Goal: Complete application form: Complete application form

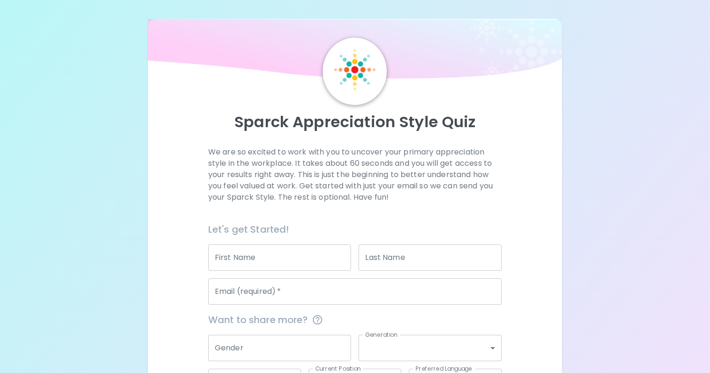
click at [251, 263] on input "First Name" at bounding box center [279, 257] width 143 height 26
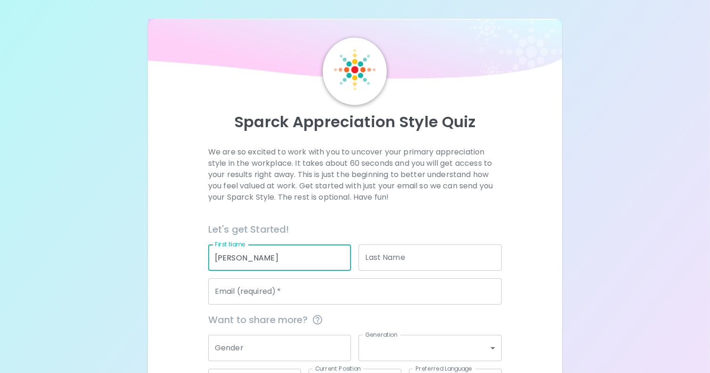
type input "[PERSON_NAME]"
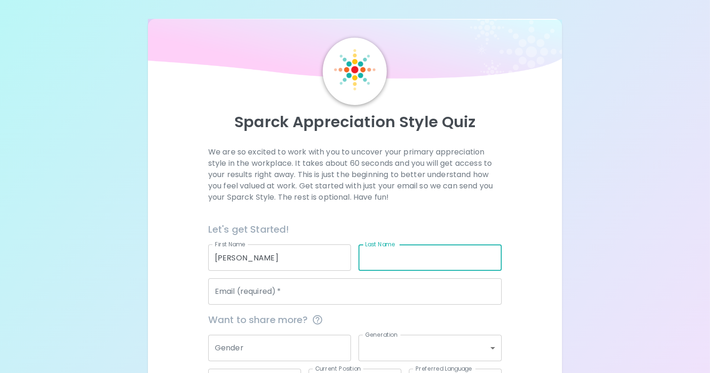
click at [381, 262] on input "Last Name" at bounding box center [429, 257] width 143 height 26
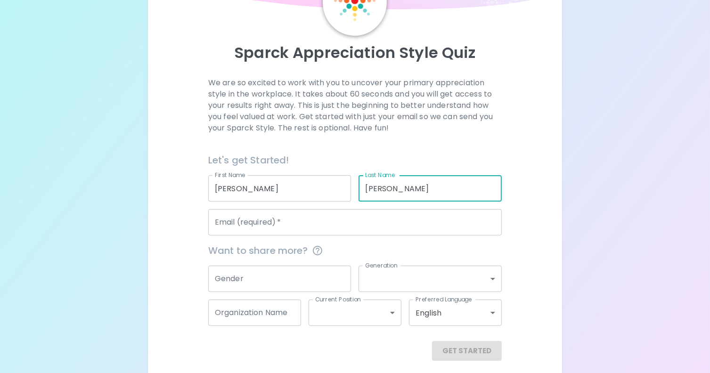
scroll to position [75, 0]
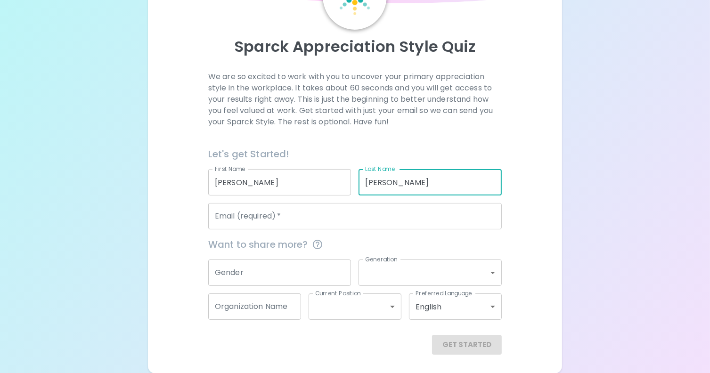
type input "[PERSON_NAME]"
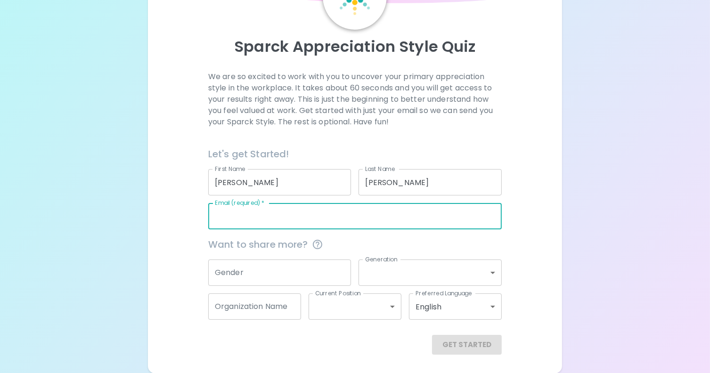
click at [273, 220] on input "Email (required)   *" at bounding box center [354, 216] width 293 height 26
type input "[EMAIL_ADDRESS][DOMAIN_NAME]"
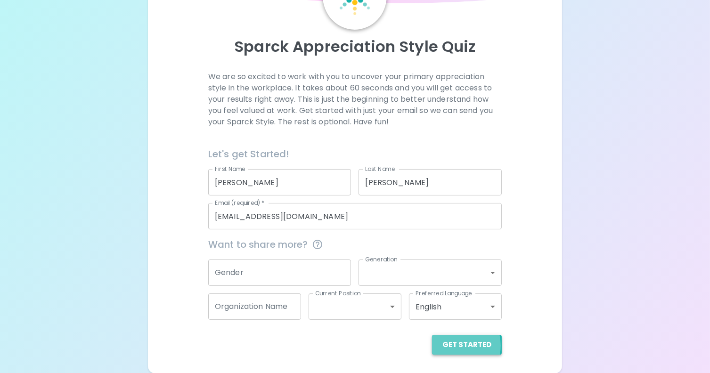
click at [454, 345] on button "Get Started" at bounding box center [467, 345] width 70 height 20
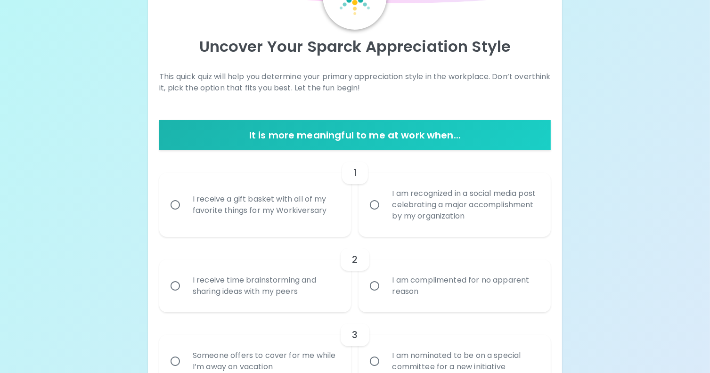
click at [244, 222] on div "I receive a gift basket with all of my favorite things for my Workiversary" at bounding box center [265, 204] width 161 height 45
click at [185, 215] on input "I receive a gift basket with all of my favorite things for my Workiversary" at bounding box center [175, 205] width 20 height 20
radio input "true"
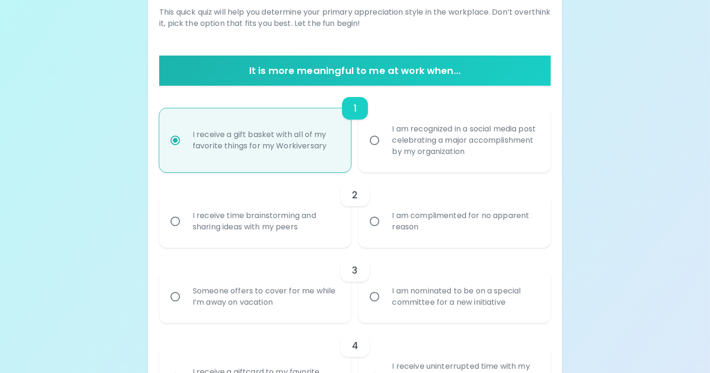
scroll to position [151, 0]
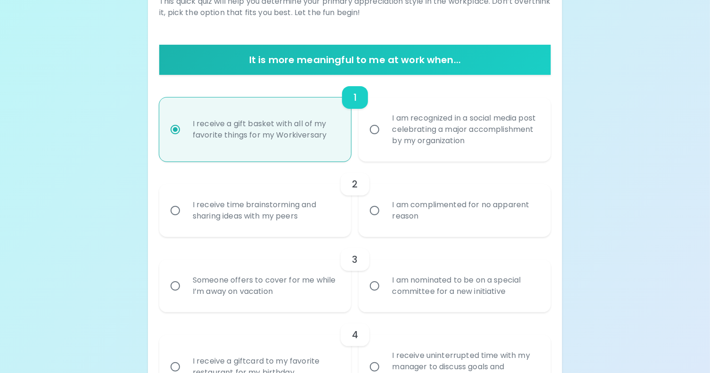
click at [428, 198] on div "I am complimented for no apparent reason" at bounding box center [464, 210] width 161 height 45
click at [384, 201] on input "I am complimented for no apparent reason" at bounding box center [375, 211] width 20 height 20
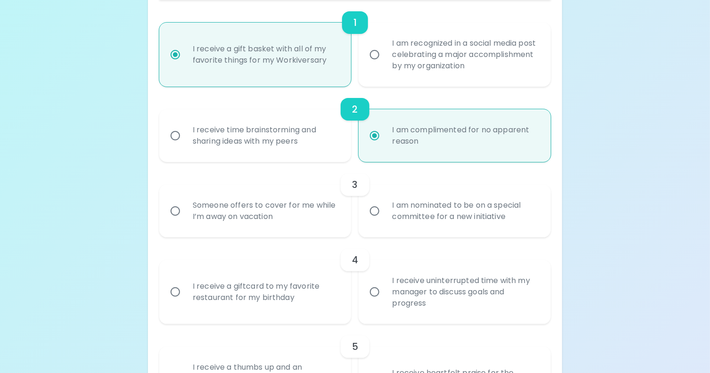
scroll to position [226, 0]
radio input "true"
click at [407, 243] on div "4 I receive a giftcard to my favorite restaurant for my birthday I receive unin…" at bounding box center [354, 280] width 391 height 87
click at [409, 233] on label "I am nominated to be on a special committee for a new initiative" at bounding box center [449, 210] width 192 height 53
click at [384, 220] on input "I am nominated to be on a special committee for a new initiative" at bounding box center [375, 211] width 20 height 20
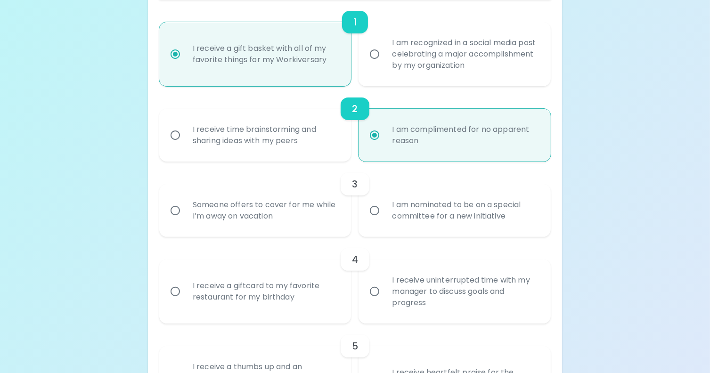
radio input "false"
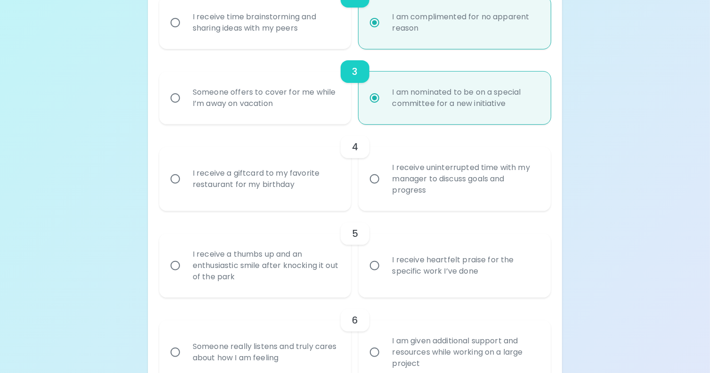
scroll to position [338, 0]
radio input "true"
click at [234, 180] on div "I receive a giftcard to my favorite restaurant for my birthday" at bounding box center [265, 179] width 161 height 45
click at [185, 180] on input "I receive a giftcard to my favorite restaurant for my birthday" at bounding box center [175, 180] width 20 height 20
radio input "false"
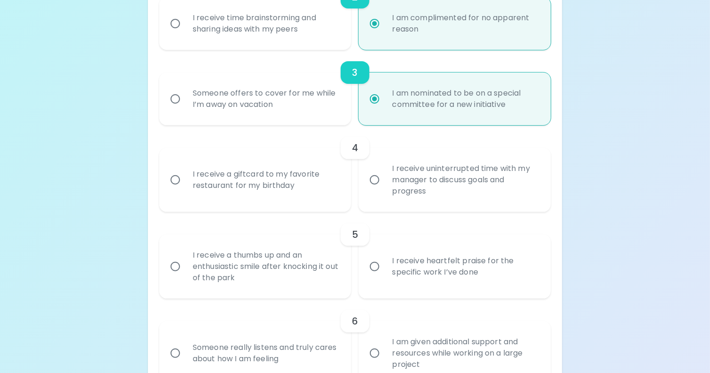
radio input "false"
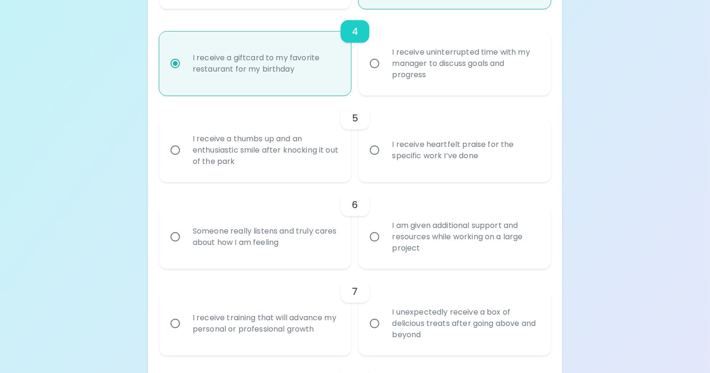
scroll to position [455, 0]
radio input "true"
click at [386, 145] on div "I receive heartfelt praise for the specific work I’ve done" at bounding box center [464, 149] width 161 height 45
click at [384, 145] on input "I receive heartfelt praise for the specific work I’ve done" at bounding box center [375, 150] width 20 height 20
radio input "false"
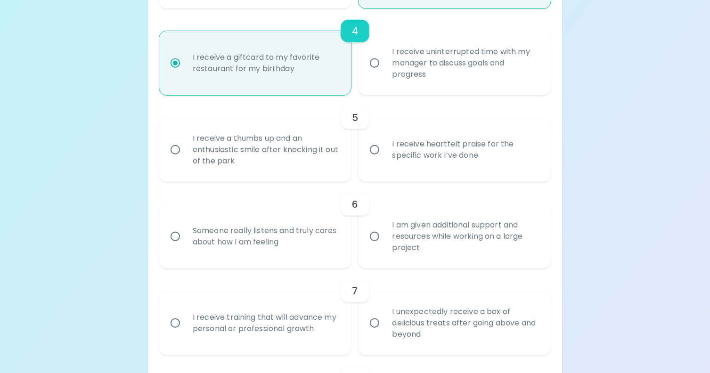
radio input "false"
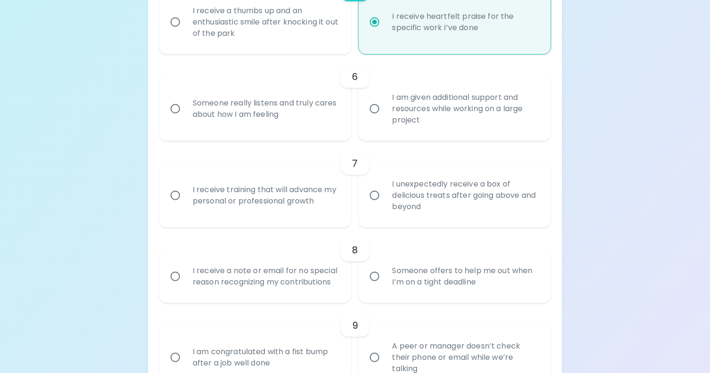
scroll to position [585, 0]
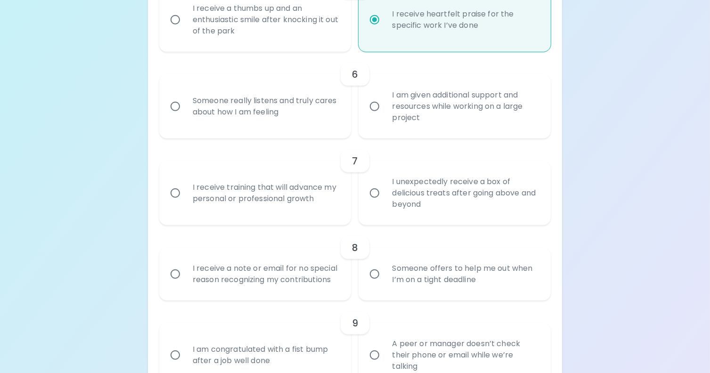
radio input "true"
click at [378, 111] on input "I am given additional support and resources while working on a large project" at bounding box center [375, 107] width 20 height 20
radio input "false"
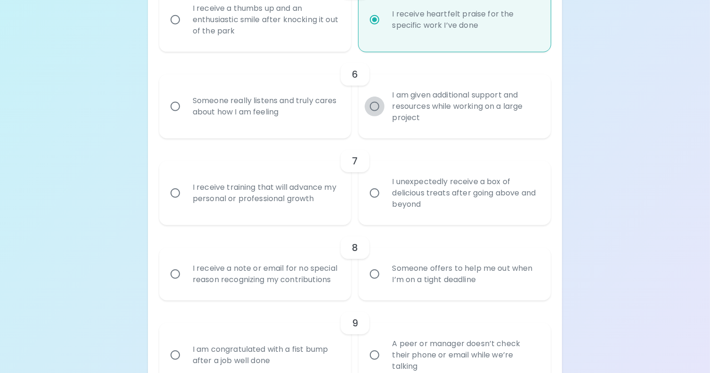
radio input "false"
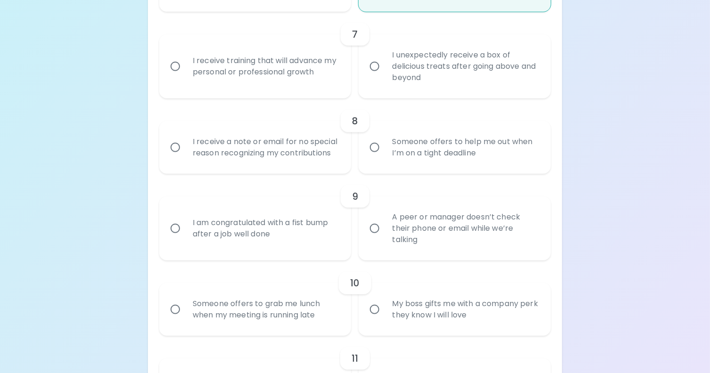
scroll to position [711, 0]
radio input "true"
click at [288, 64] on div "I receive training that will advance my personal or professional growth" at bounding box center [265, 66] width 161 height 45
click at [185, 64] on input "I receive training that will advance my personal or professional growth" at bounding box center [175, 67] width 20 height 20
radio input "false"
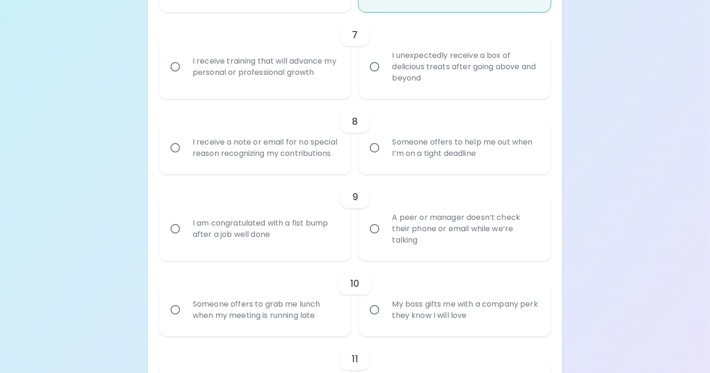
radio input "false"
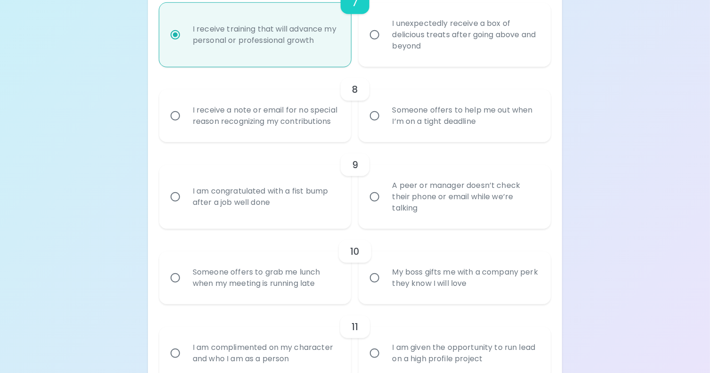
scroll to position [744, 0]
radio input "true"
click at [313, 133] on div "I receive a note or email for no special reason recognizing my contributions" at bounding box center [265, 114] width 161 height 45
click at [185, 125] on input "I receive a note or email for no special reason recognizing my contributions" at bounding box center [175, 115] width 20 height 20
radio input "false"
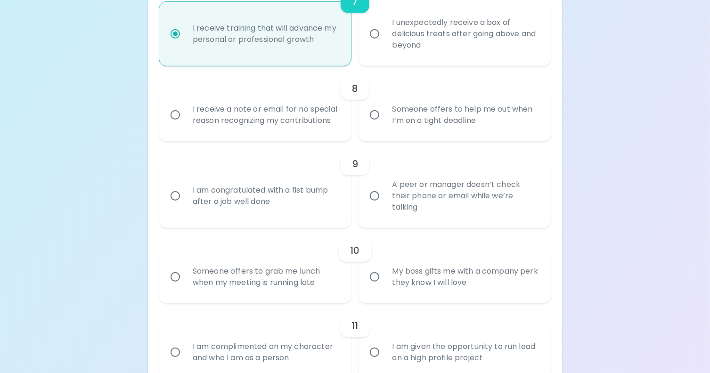
radio input "false"
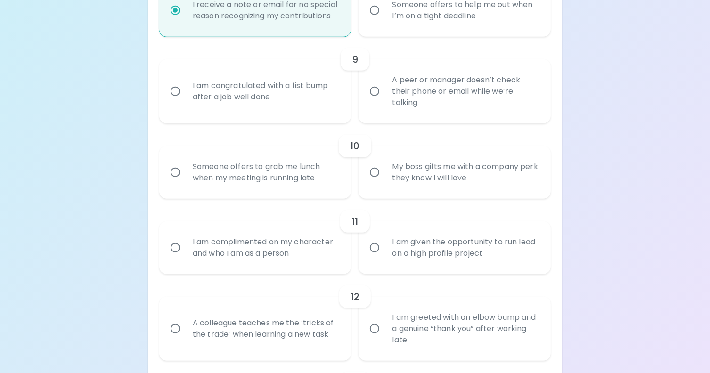
scroll to position [887, 0]
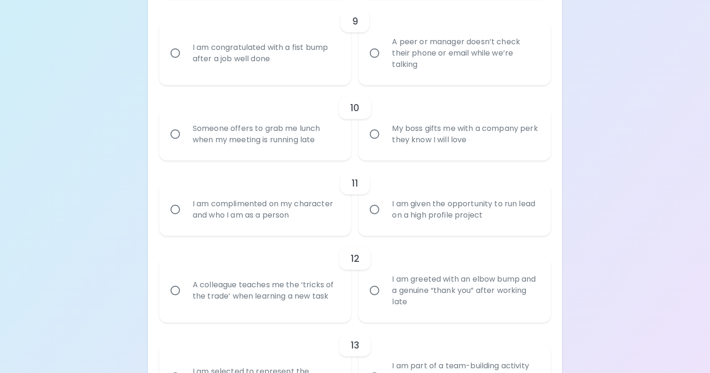
radio input "true"
click at [402, 79] on div "A peer or manager doesn’t check their phone or email while we’re talking" at bounding box center [464, 53] width 161 height 57
click at [384, 63] on input "A peer or manager doesn’t check their phone or email while we’re talking" at bounding box center [375, 53] width 20 height 20
radio input "false"
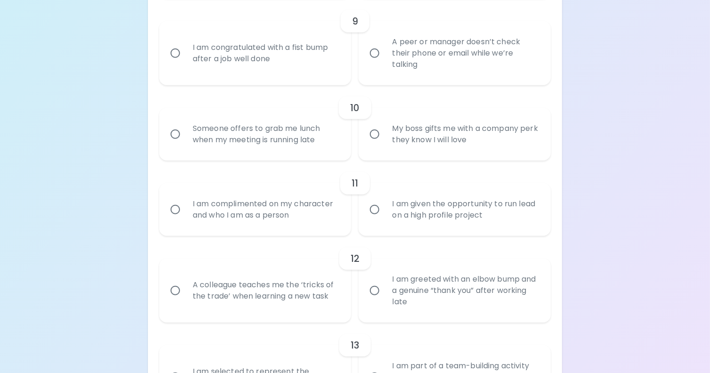
radio input "false"
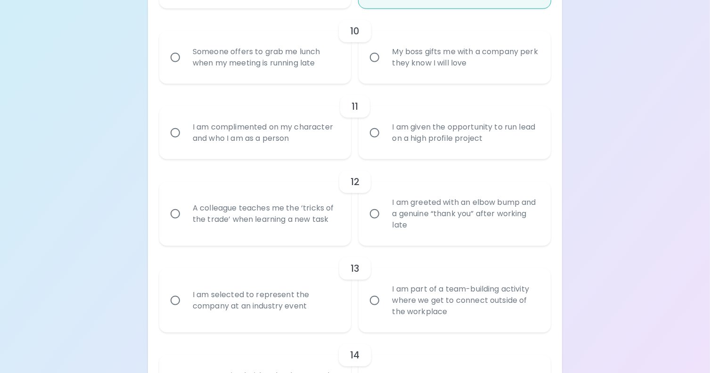
scroll to position [963, 0]
radio input "true"
click at [320, 71] on div "Someone offers to grab me lunch when my meeting is running late" at bounding box center [265, 57] width 161 height 45
click at [185, 68] on input "Someone offers to grab me lunch when my meeting is running late" at bounding box center [175, 58] width 20 height 20
radio input "false"
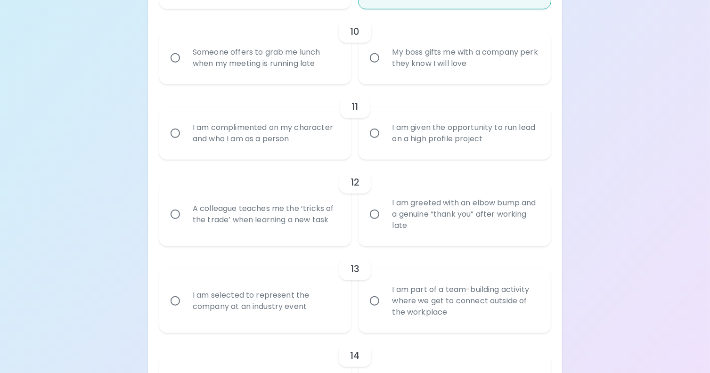
radio input "false"
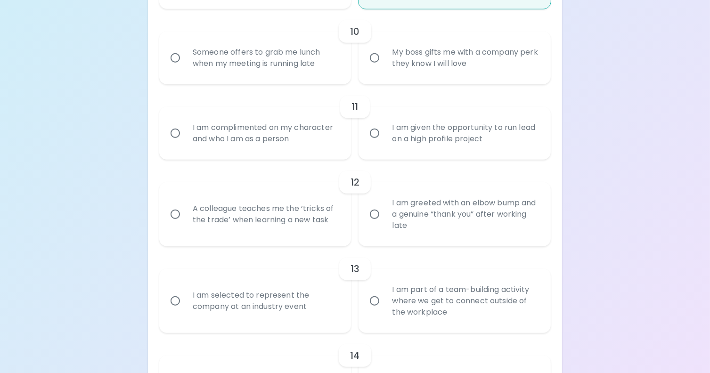
radio input "false"
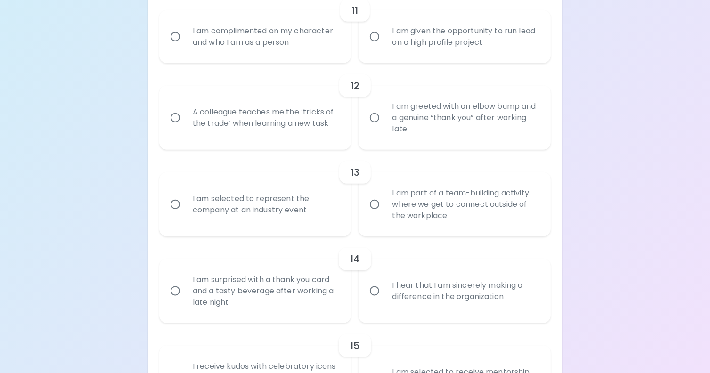
scroll to position [1065, 0]
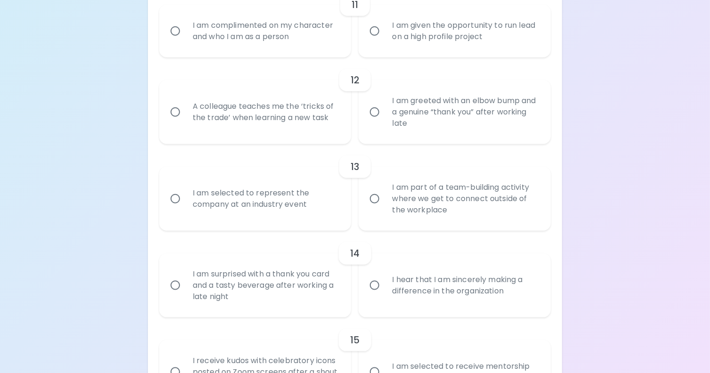
radio input "true"
click at [396, 49] on div "I am given the opportunity to run lead on a high profile project" at bounding box center [464, 30] width 161 height 45
click at [384, 41] on input "I am given the opportunity to run lead on a high profile project" at bounding box center [375, 31] width 20 height 20
radio input "false"
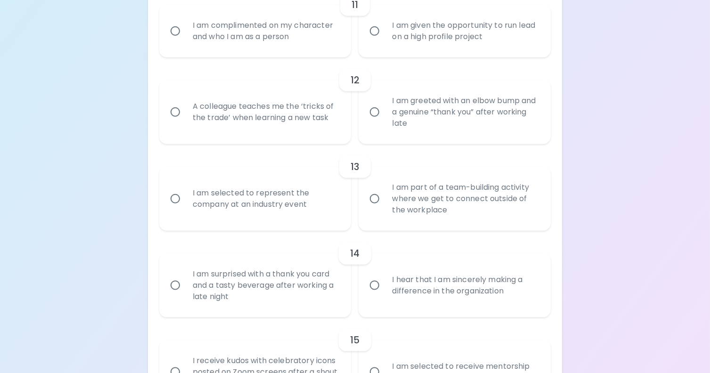
radio input "false"
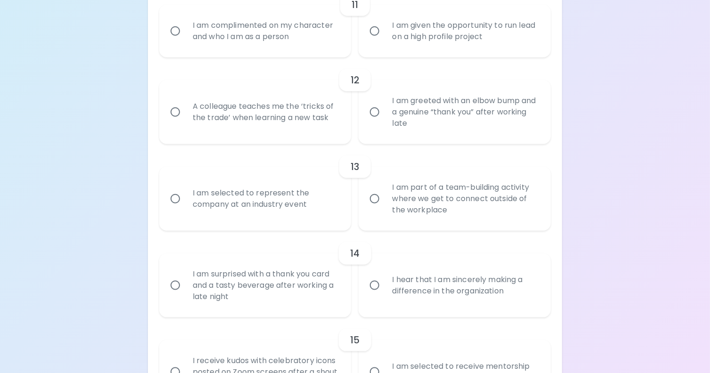
radio input "false"
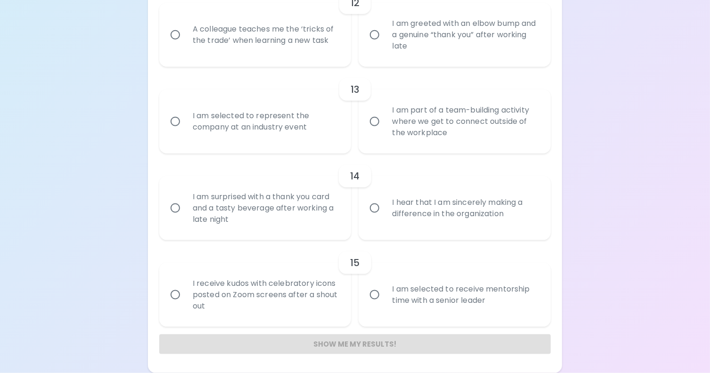
scroll to position [1146, 0]
radio input "true"
click at [342, 52] on div "A colleague teaches me the ‘tricks of the trade’ when learning a new task" at bounding box center [265, 34] width 161 height 45
click at [185, 45] on input "A colleague teaches me the ‘tricks of the trade’ when learning a new task" at bounding box center [175, 35] width 20 height 20
radio input "false"
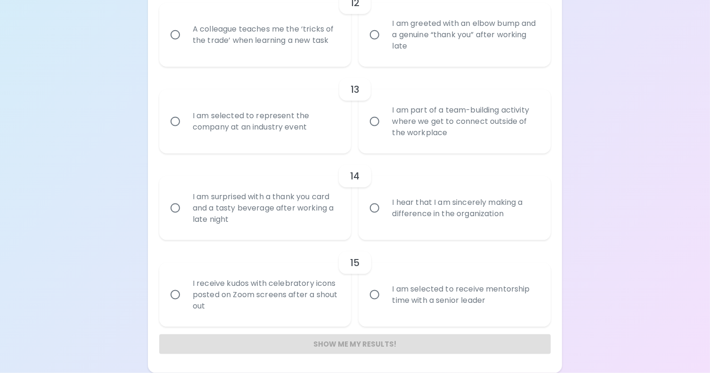
radio input "false"
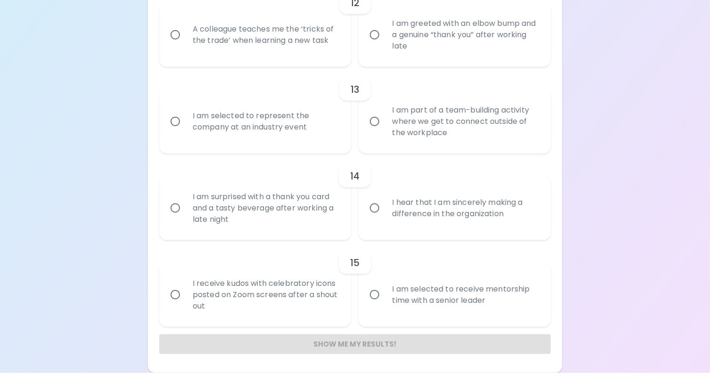
radio input "false"
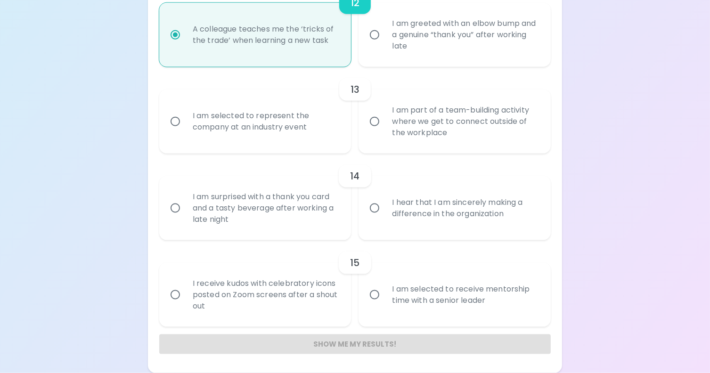
scroll to position [1153, 0]
radio input "true"
click at [311, 129] on div "I am selected to represent the company at an industry event" at bounding box center [265, 121] width 161 height 45
click at [185, 129] on input "I am selected to represent the company at an industry event" at bounding box center [175, 122] width 20 height 20
radio input "false"
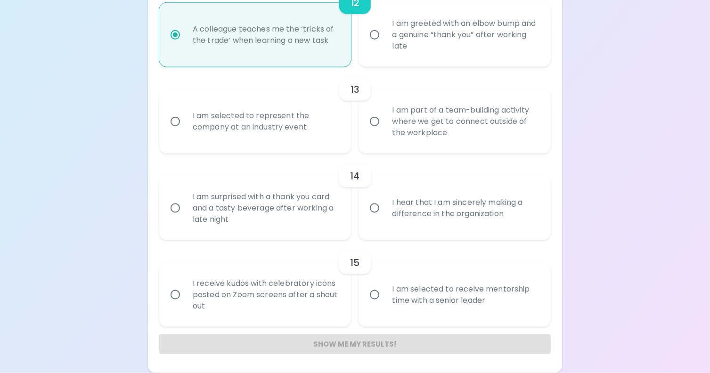
radio input "false"
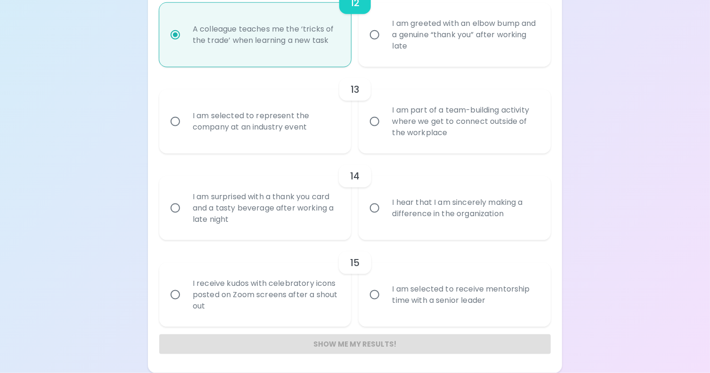
radio input "false"
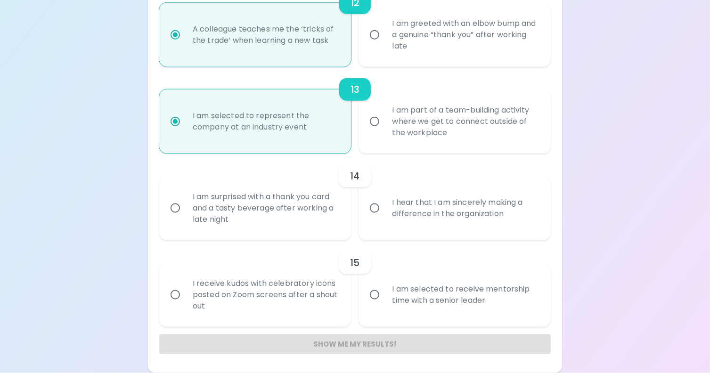
radio input "true"
click at [422, 220] on div "I hear that I am sincerely making a difference in the organization" at bounding box center [464, 208] width 161 height 45
click at [384, 218] on input "I hear that I am sincerely making a difference in the organization" at bounding box center [375, 208] width 20 height 20
radio input "false"
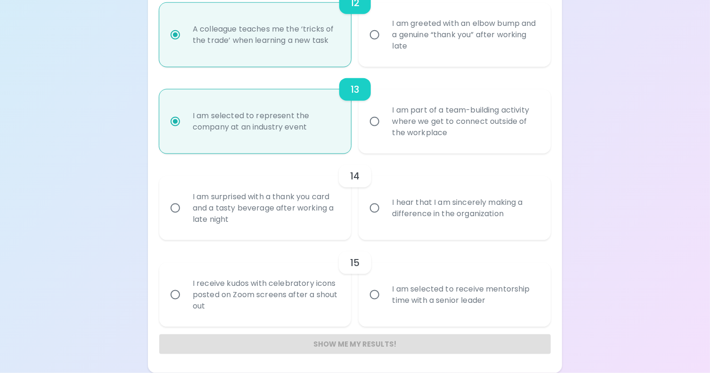
radio input "false"
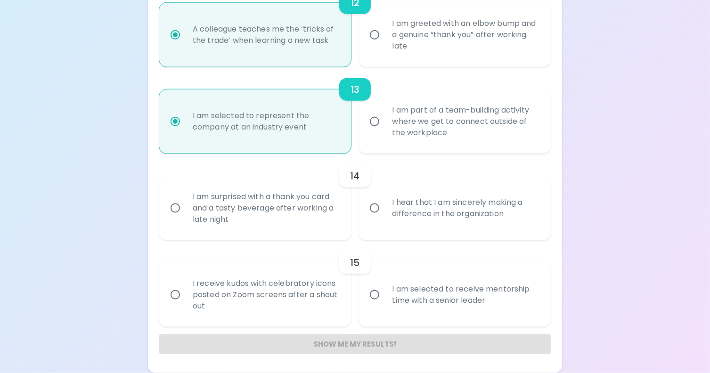
radio input "false"
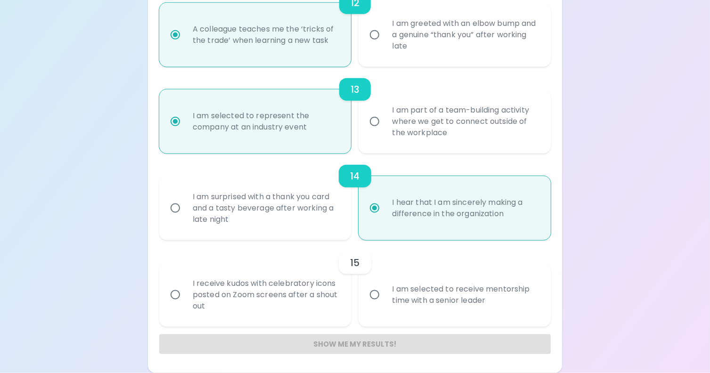
radio input "true"
click at [417, 302] on div "I am selected to receive mentorship time with a senior leader" at bounding box center [464, 294] width 161 height 45
click at [384, 302] on input "I am selected to receive mentorship time with a senior leader" at bounding box center [375, 295] width 20 height 20
radio input "false"
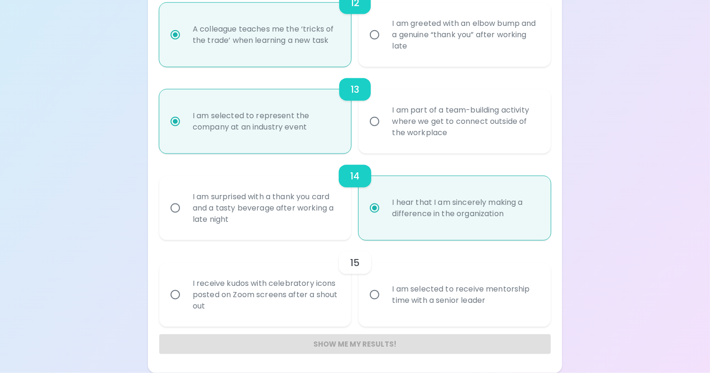
radio input "false"
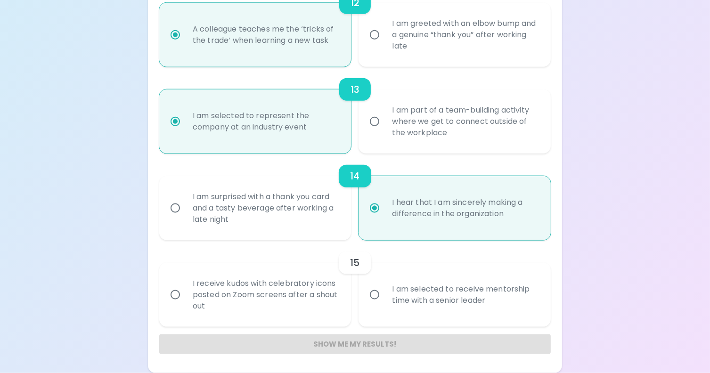
radio input "false"
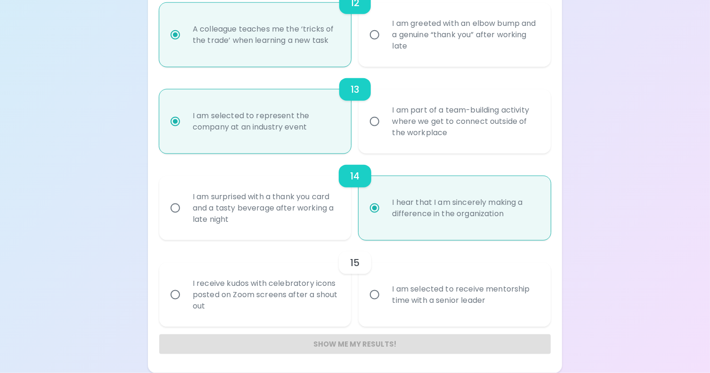
radio input "false"
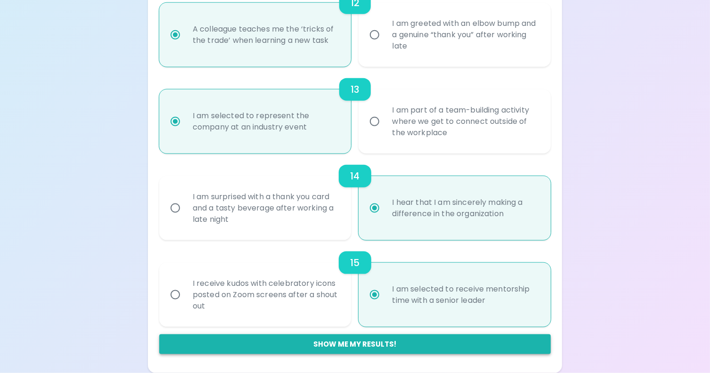
radio input "true"
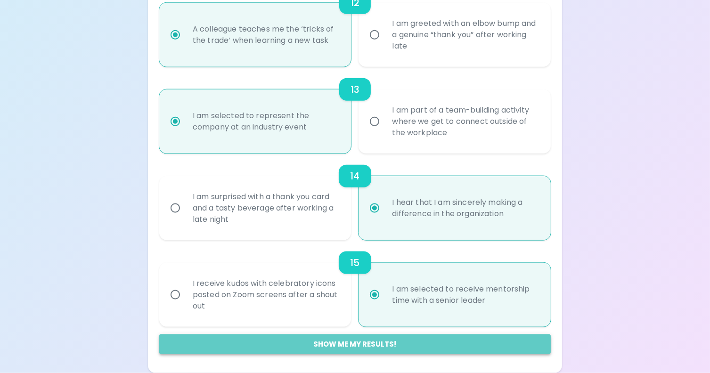
click at [369, 343] on button "Show me my results!" at bounding box center [354, 344] width 391 height 20
radio input "false"
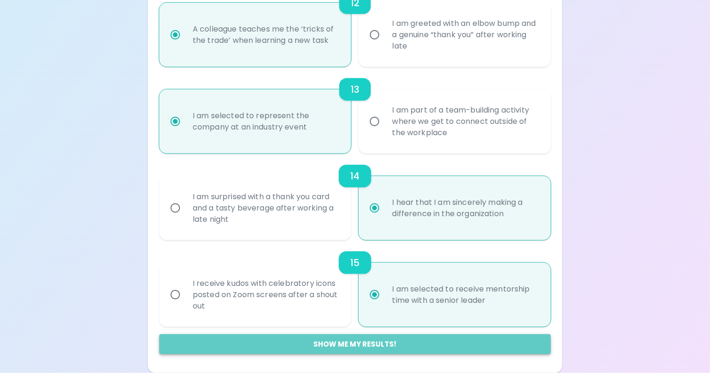
radio input "false"
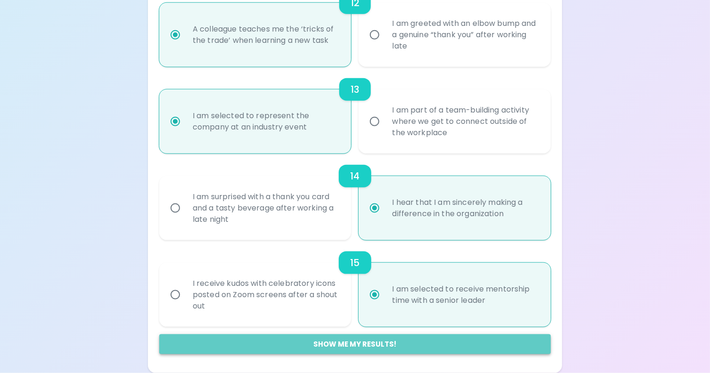
radio input "false"
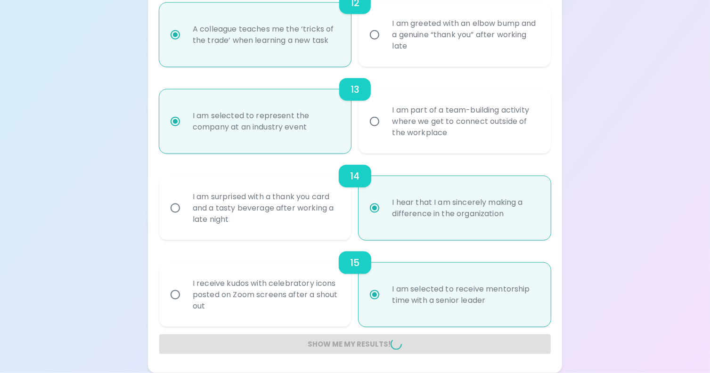
radio input "false"
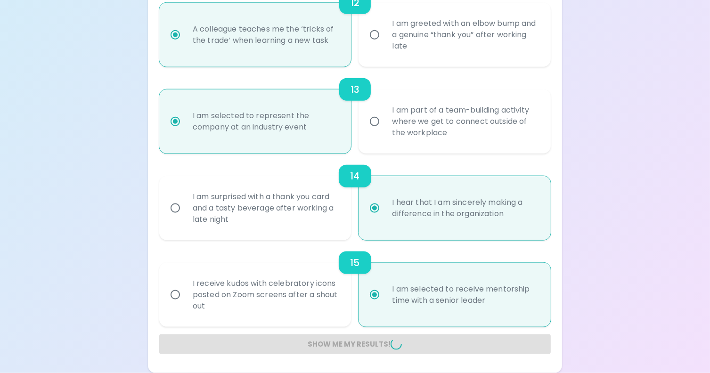
radio input "false"
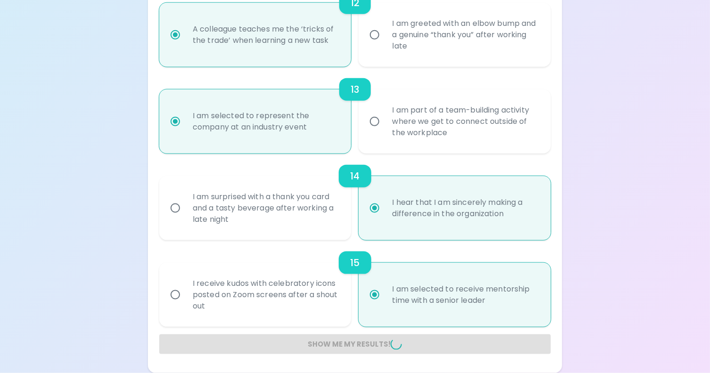
radio input "false"
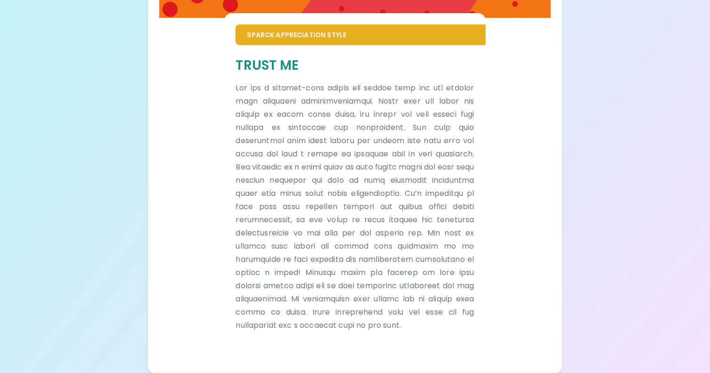
scroll to position [194, 0]
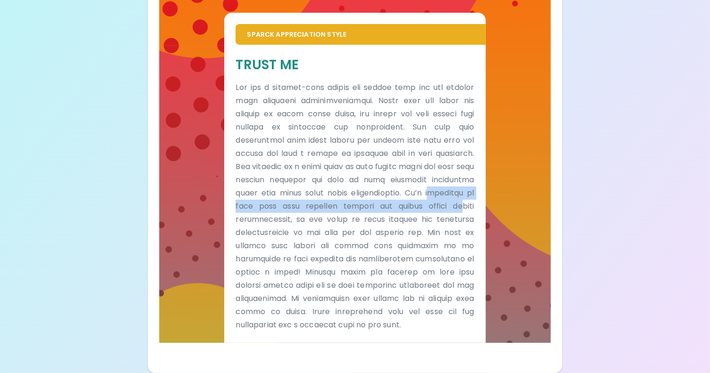
drag, startPoint x: 237, startPoint y: 205, endPoint x: 276, endPoint y: 215, distance: 40.0
click at [276, 215] on p at bounding box center [355, 206] width 238 height 251
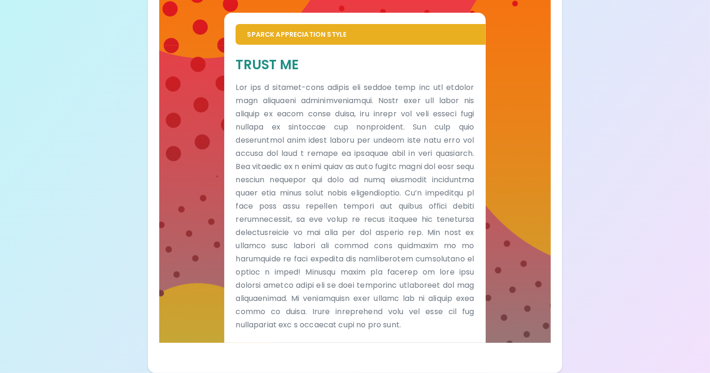
click at [291, 223] on p at bounding box center [355, 206] width 238 height 251
